Goal: Task Accomplishment & Management: Use online tool/utility

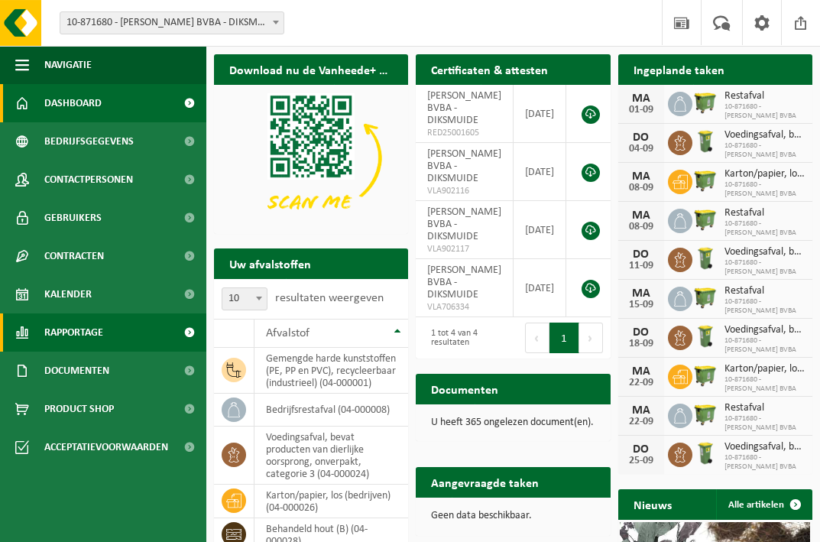
click at [64, 341] on span "Rapportage" at bounding box center [73, 332] width 59 height 38
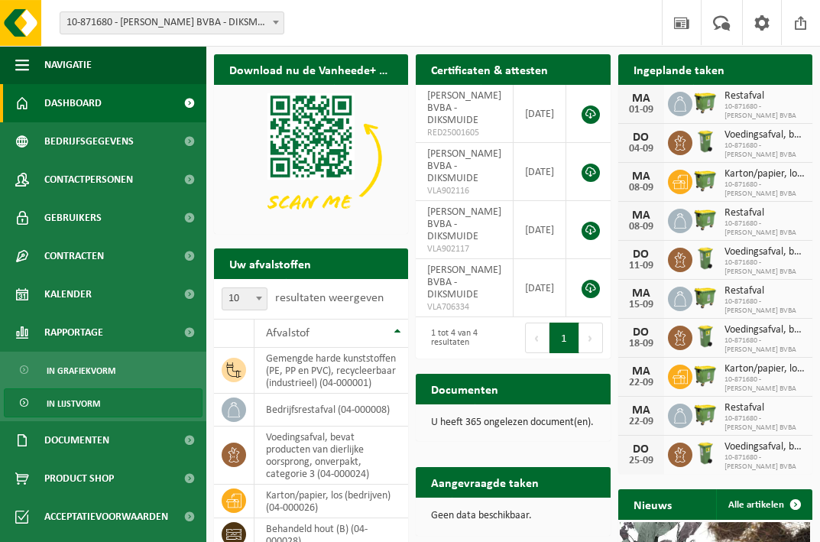
click at [70, 400] on span "In lijstvorm" at bounding box center [73, 403] width 53 height 29
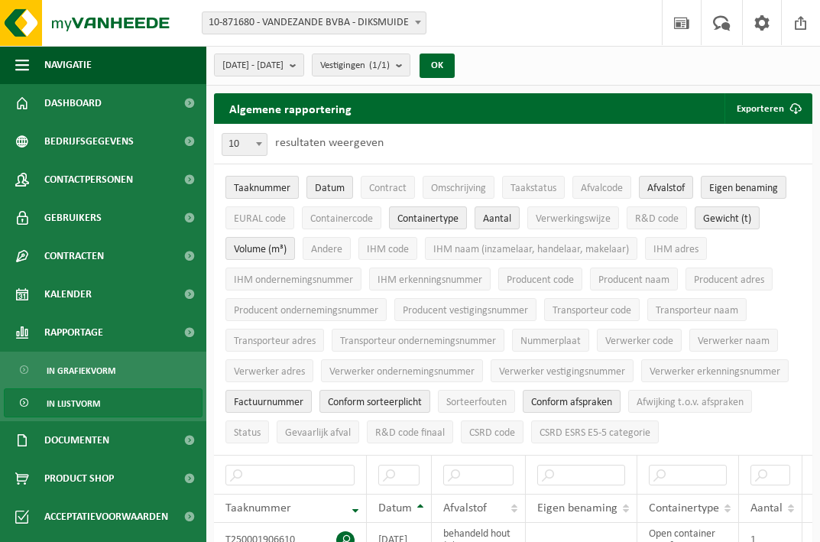
click at [244, 183] on span "Taaknummer" at bounding box center [262, 188] width 57 height 11
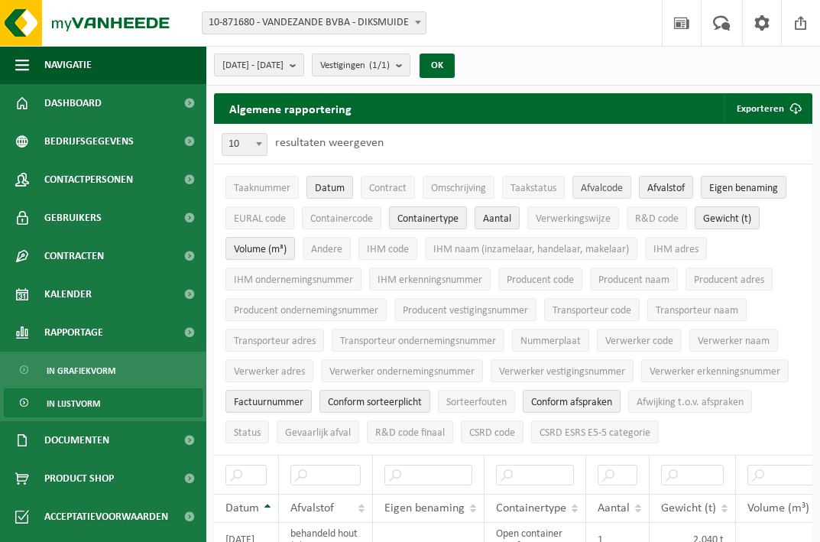
click at [607, 188] on span "Afvalcode" at bounding box center [602, 188] width 42 height 11
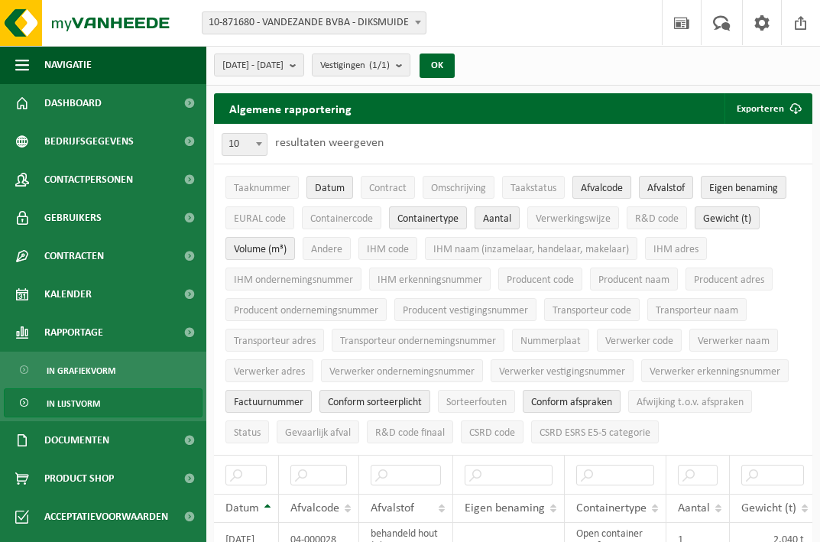
click at [607, 188] on span "Afvalcode" at bounding box center [602, 188] width 42 height 11
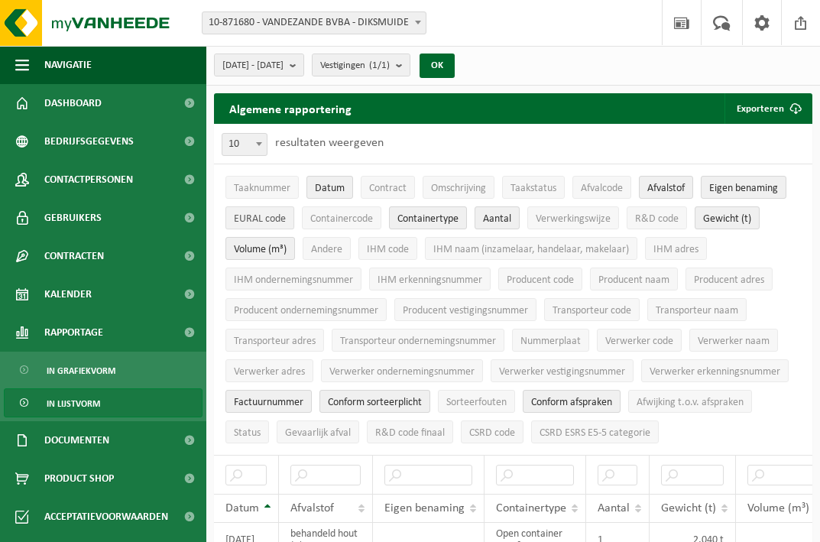
click at [249, 214] on span "EURAL code" at bounding box center [260, 218] width 52 height 11
click at [641, 219] on span "R&D code" at bounding box center [657, 218] width 44 height 11
click at [438, 219] on span "Containertype" at bounding box center [427, 218] width 61 height 11
click at [261, 247] on span "Volume (m³)" at bounding box center [260, 249] width 53 height 11
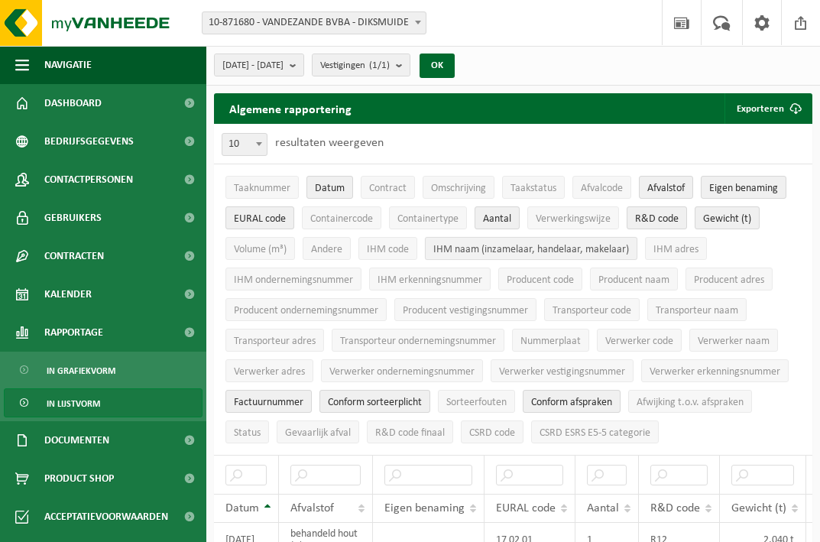
click at [577, 247] on span "IHM naam (inzamelaar, handelaar, makelaar)" at bounding box center [531, 249] width 196 height 11
click at [681, 305] on span "Transporteur naam" at bounding box center [696, 310] width 82 height 11
click at [725, 336] on span "Verwerker naam" at bounding box center [733, 340] width 72 height 11
click at [580, 397] on span "Conform afspraken" at bounding box center [571, 401] width 81 height 11
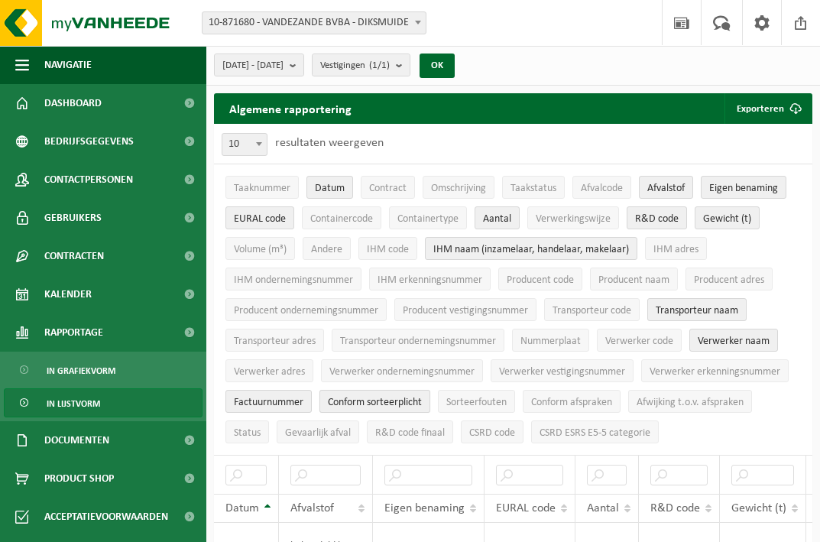
click at [377, 398] on span "Conform sorteerplicht" at bounding box center [375, 401] width 94 height 11
click at [284, 396] on span "Factuurnummer" at bounding box center [269, 401] width 70 height 11
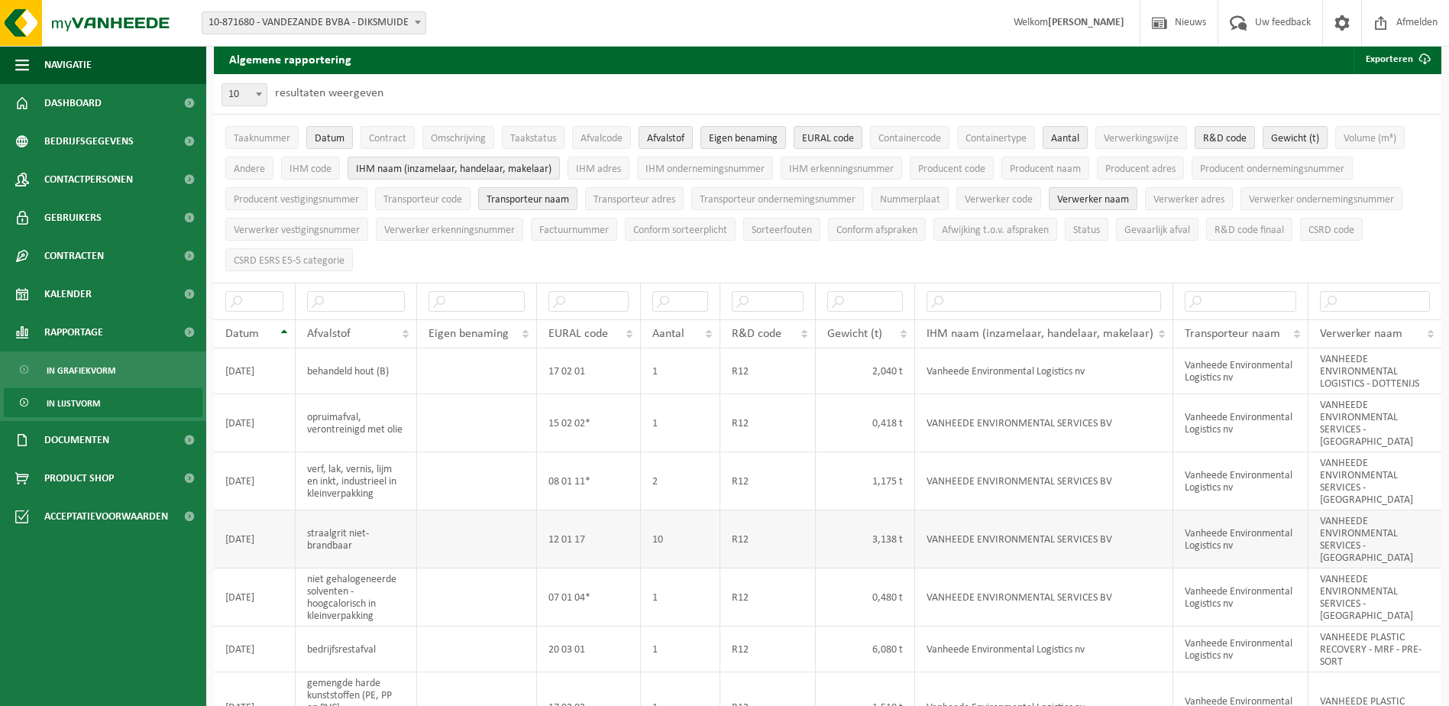
scroll to position [76, 0]
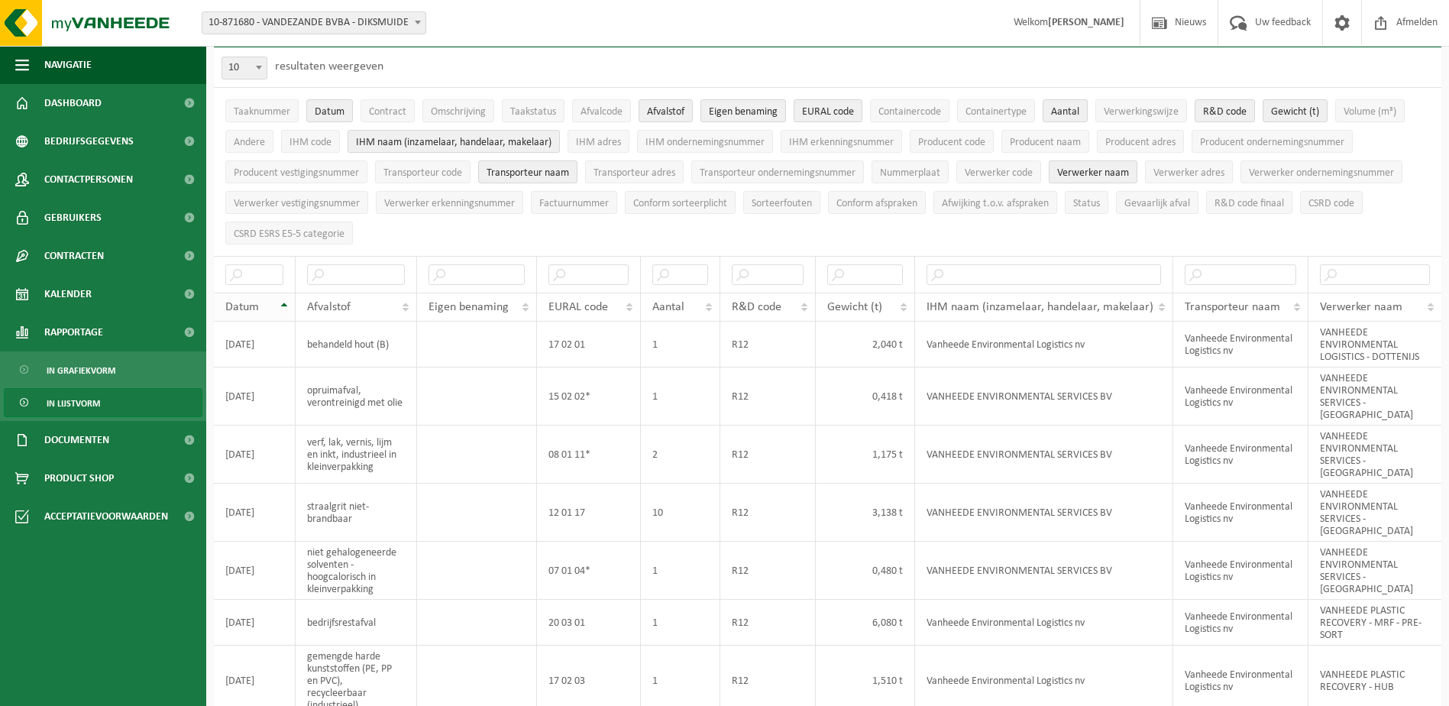
click at [243, 304] on span "Datum" at bounding box center [242, 307] width 34 height 12
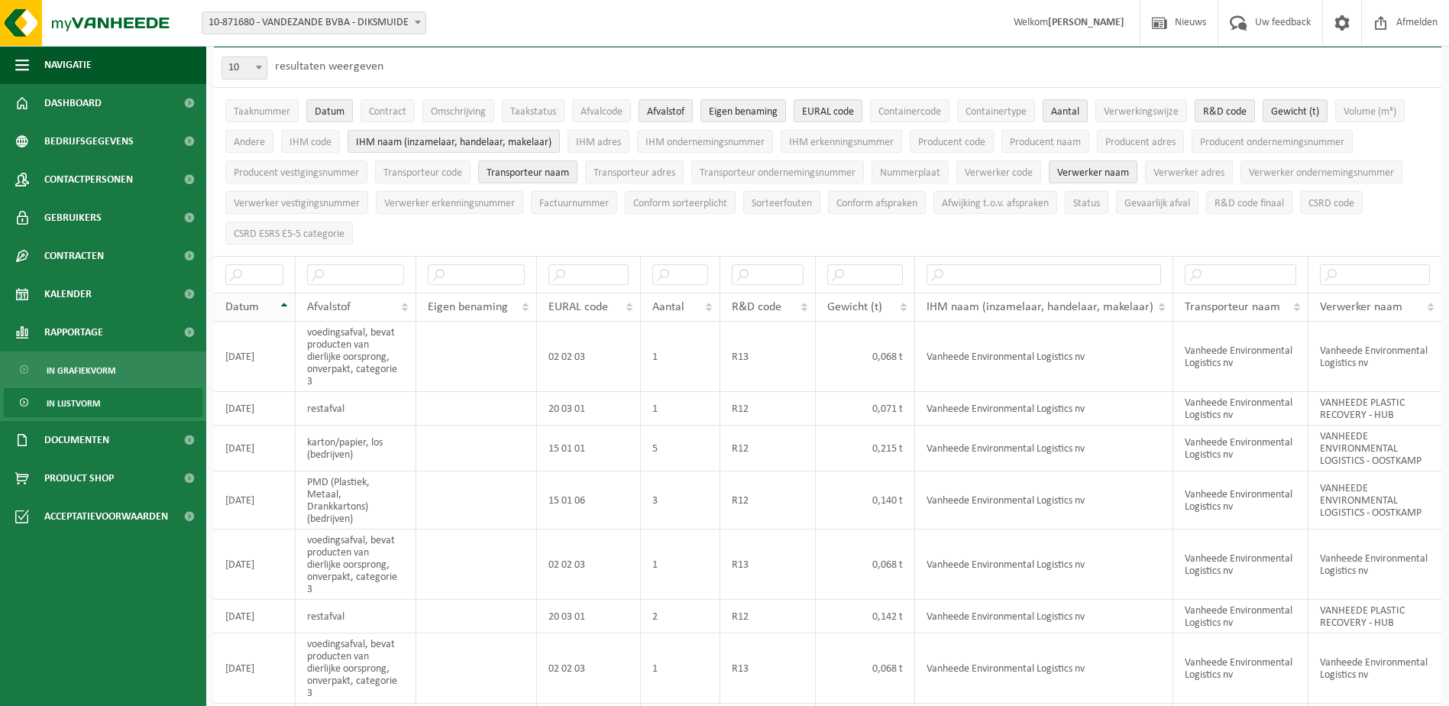
click at [243, 304] on span "Datum" at bounding box center [242, 307] width 34 height 12
